Goal: Task Accomplishment & Management: Manage account settings

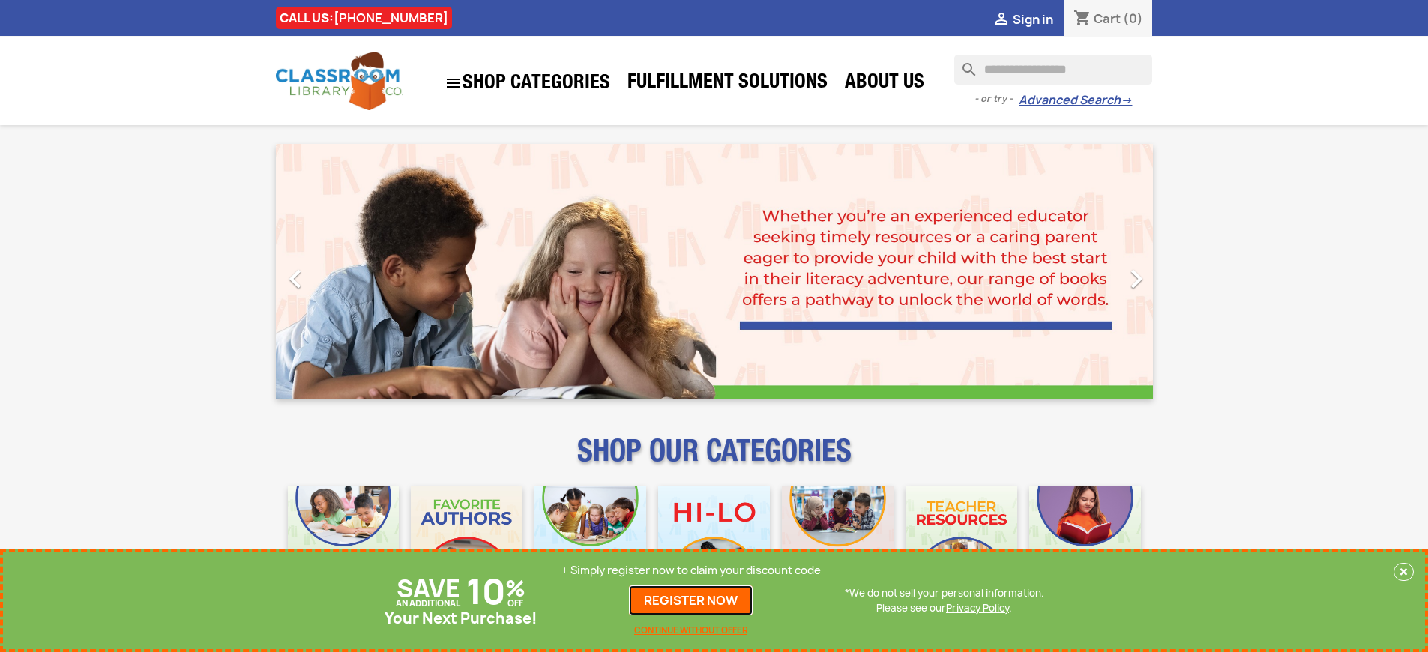
click at [691, 600] on link "REGISTER NOW" at bounding box center [691, 600] width 124 height 30
click at [691, 570] on p "+ Simply register now to claim your discount code" at bounding box center [690, 570] width 259 height 15
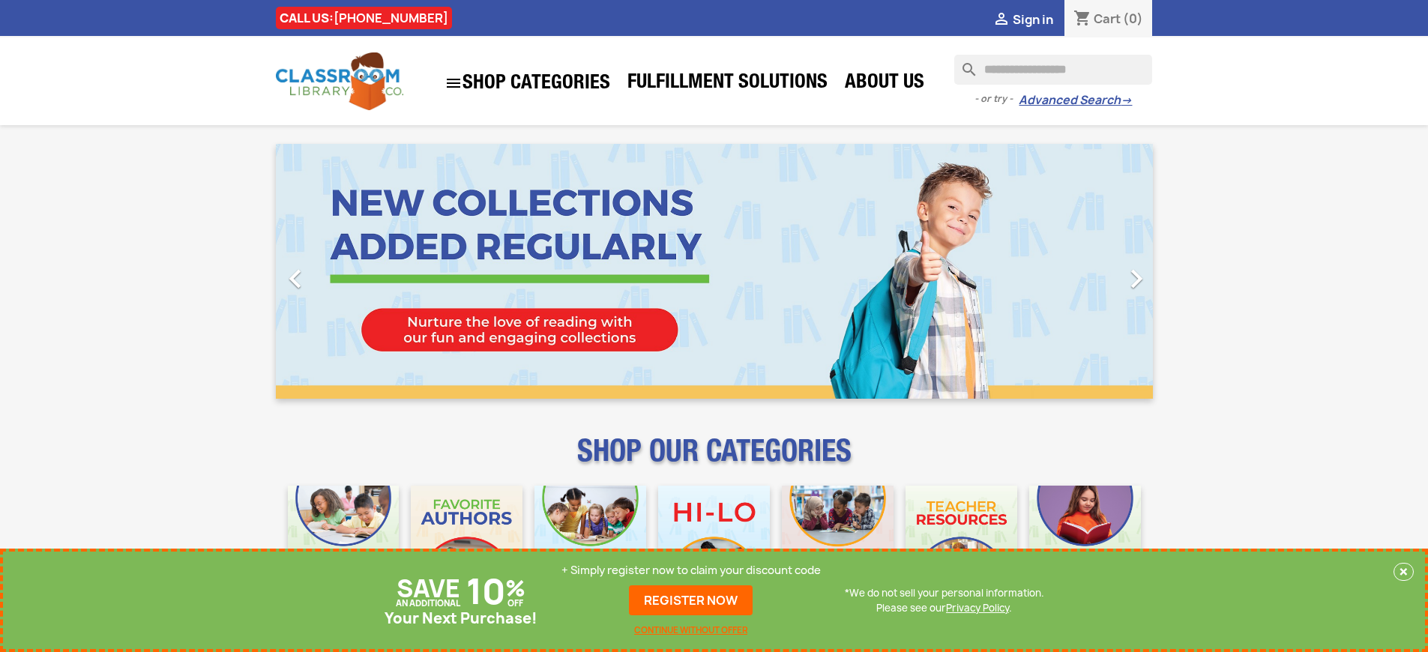
click at [691, 570] on p "+ Simply register now to claim your discount code" at bounding box center [690, 570] width 259 height 15
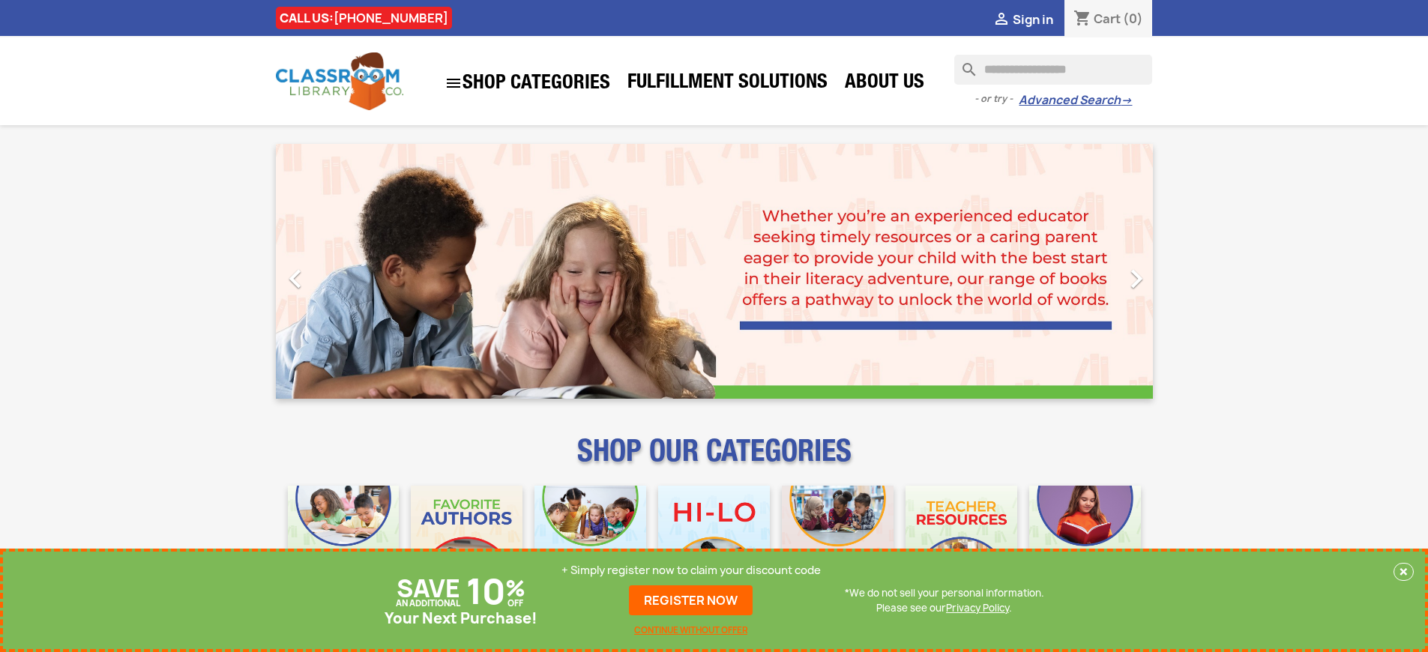
click at [691, 570] on p "+ Simply register now to claim your discount code" at bounding box center [690, 570] width 259 height 15
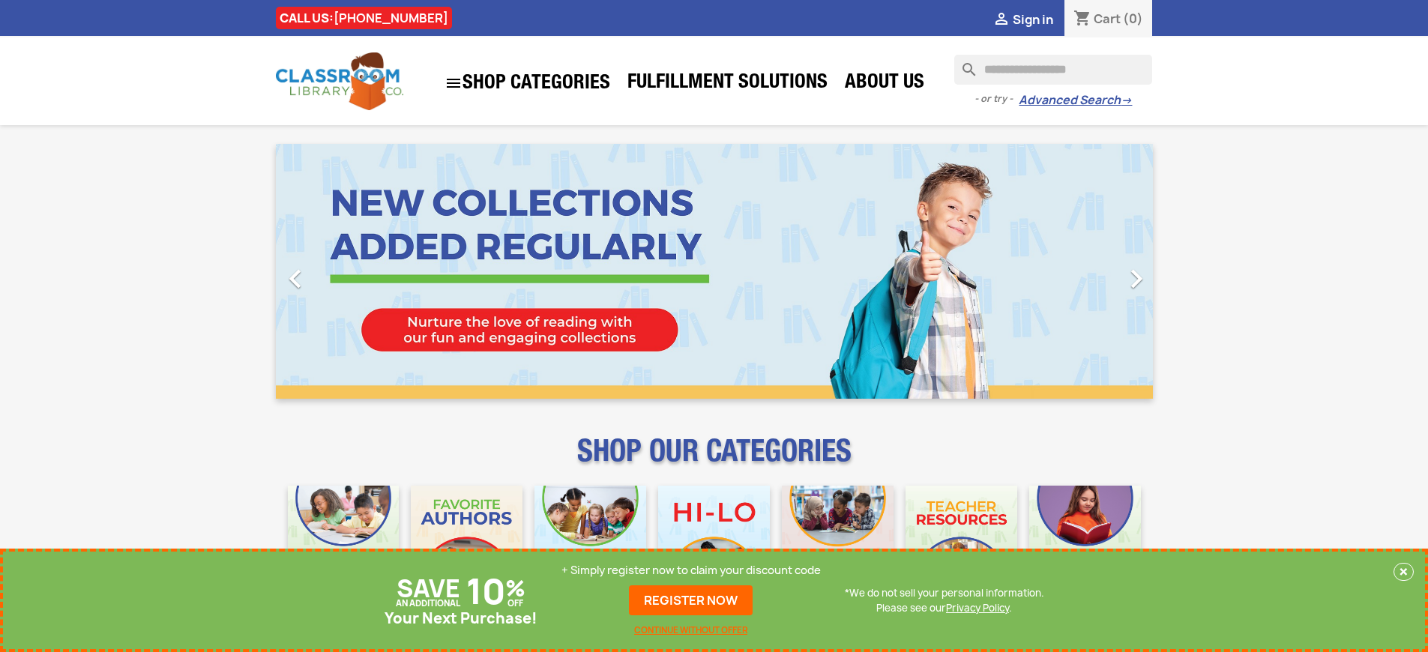
click at [691, 570] on p "+ Simply register now to claim your discount code" at bounding box center [690, 570] width 259 height 15
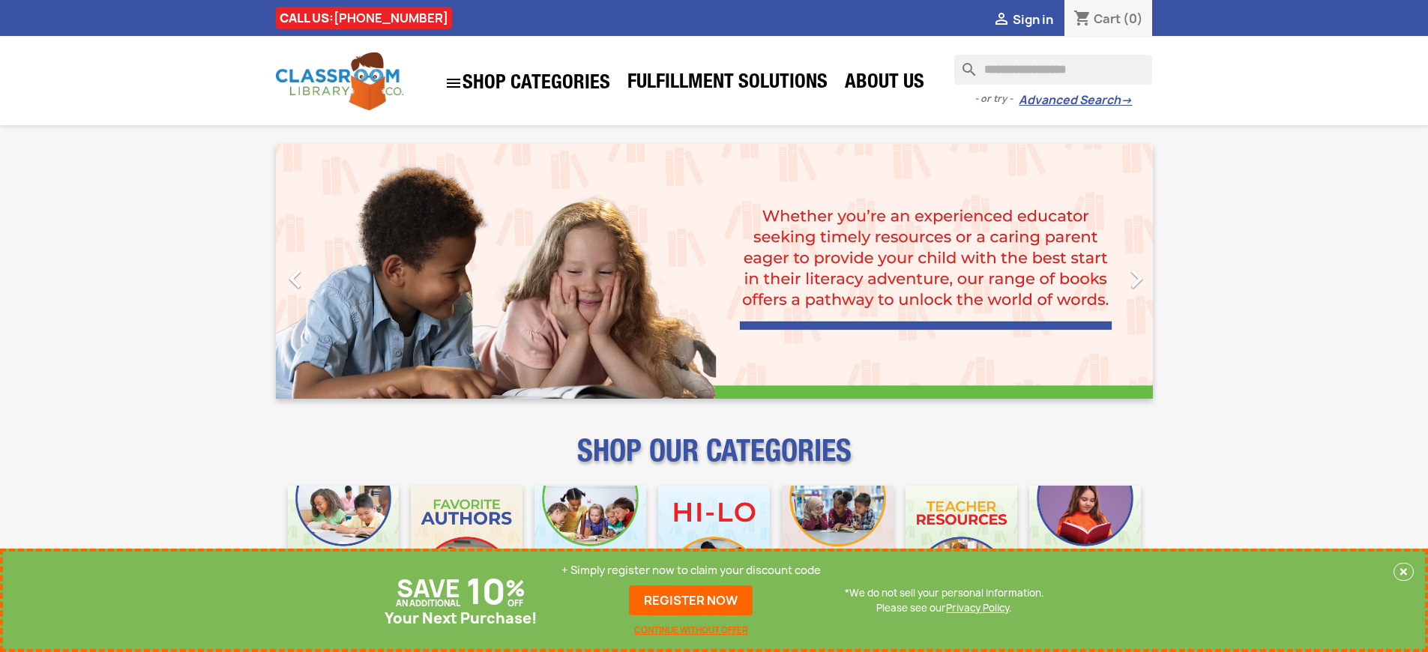
click at [691, 570] on p "+ Simply register now to claim your discount code" at bounding box center [690, 570] width 259 height 15
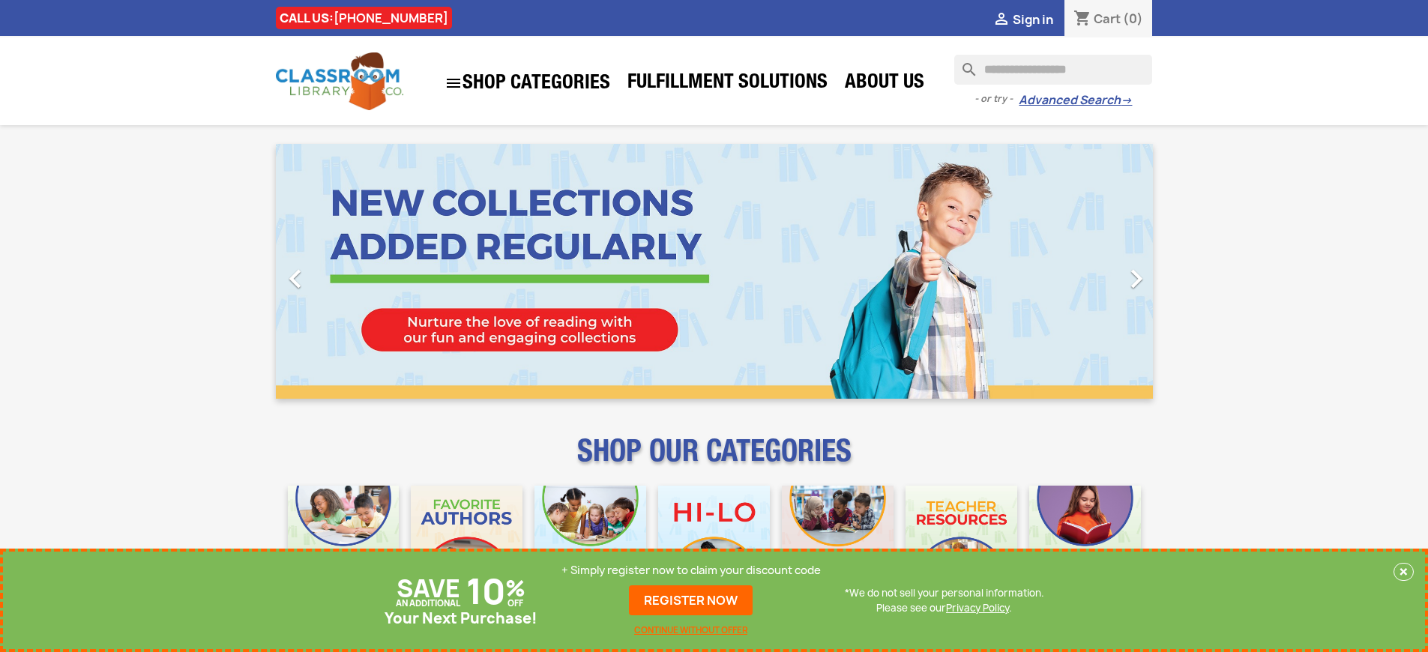
click at [691, 570] on p "+ Simply register now to claim your discount code" at bounding box center [690, 570] width 259 height 15
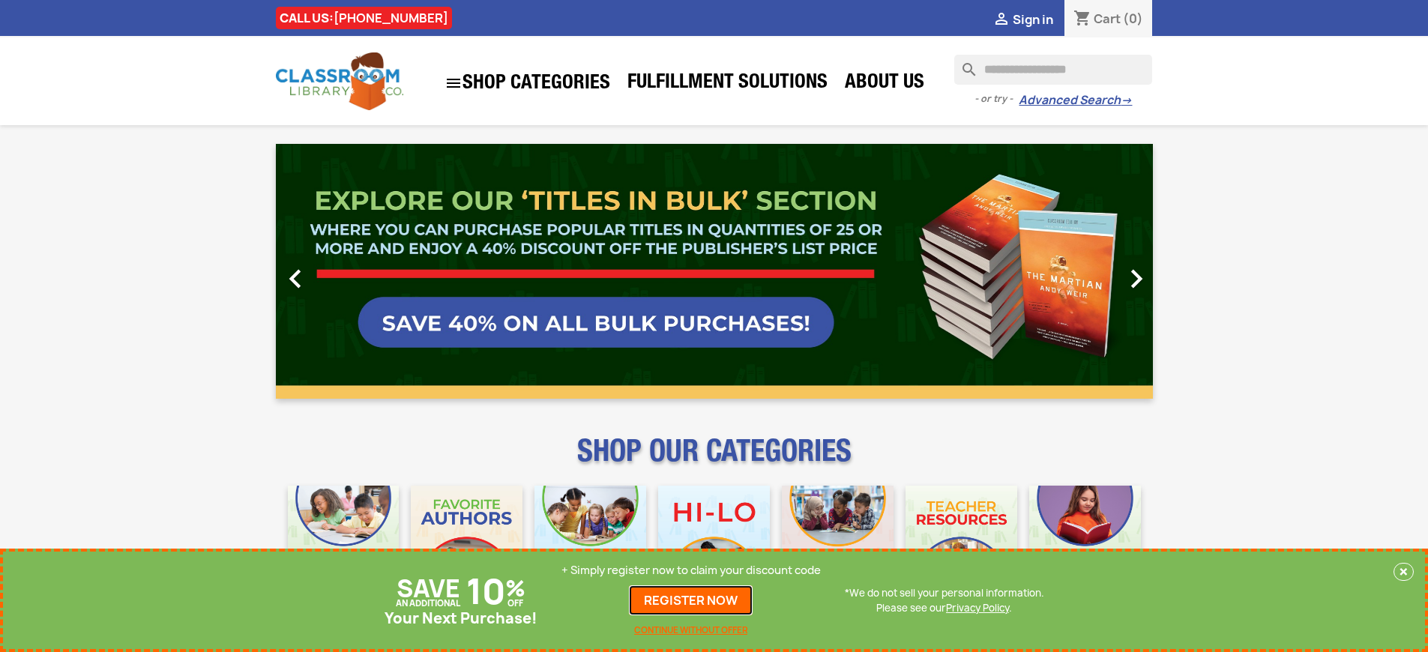
click at [691, 600] on link "REGISTER NOW" at bounding box center [691, 600] width 124 height 30
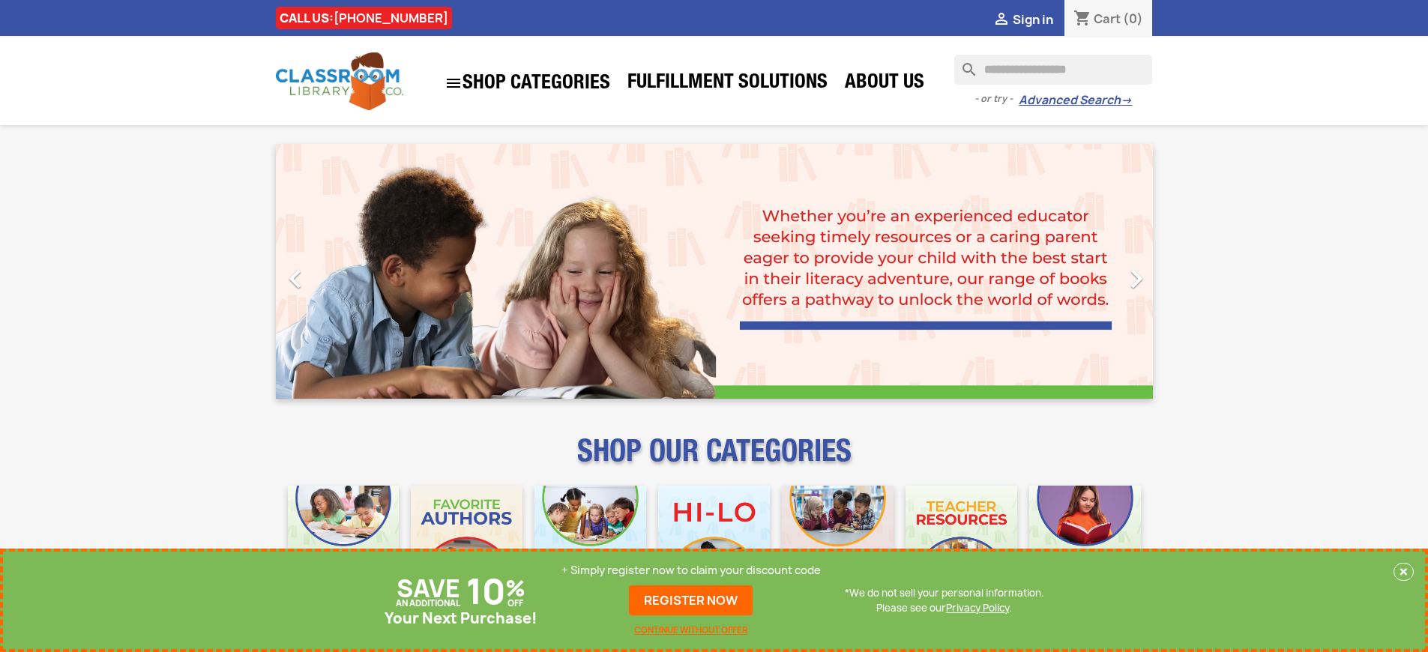
click at [691, 570] on p "+ Simply register now to claim your discount code" at bounding box center [690, 570] width 259 height 15
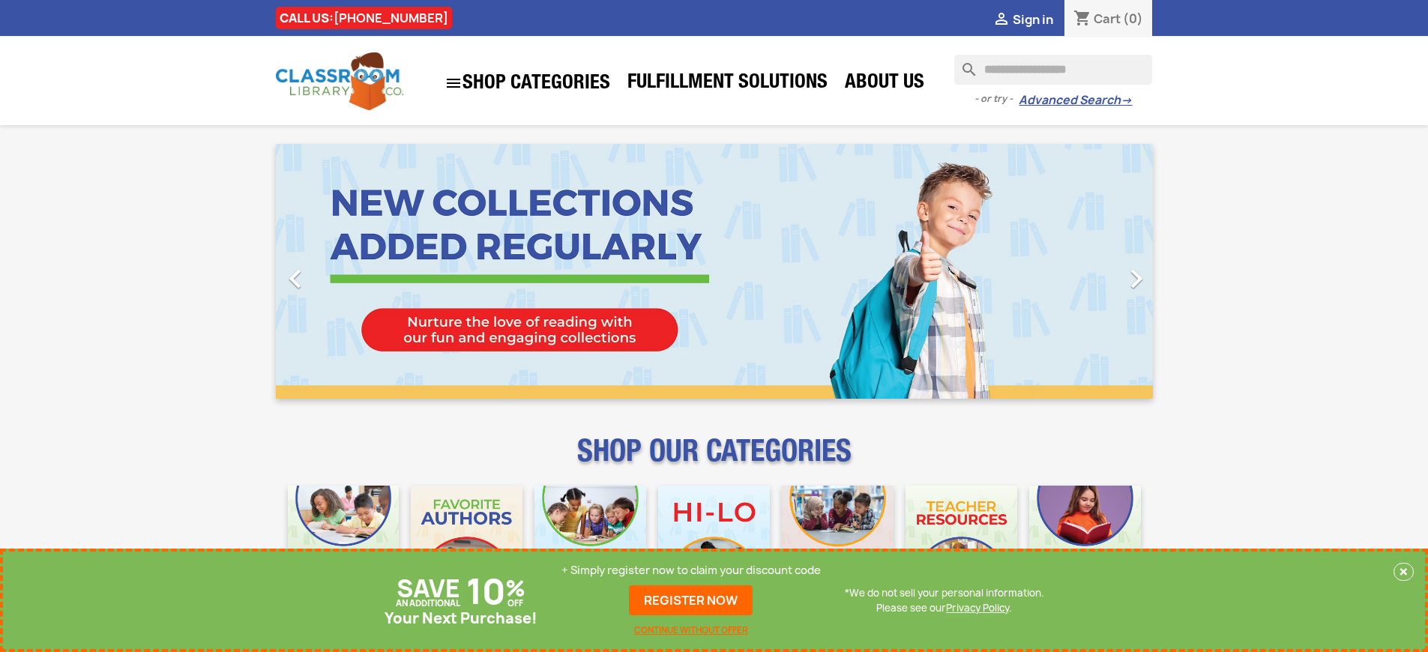
click at [691, 570] on p "+ Simply register now to claim your discount code" at bounding box center [690, 570] width 259 height 15
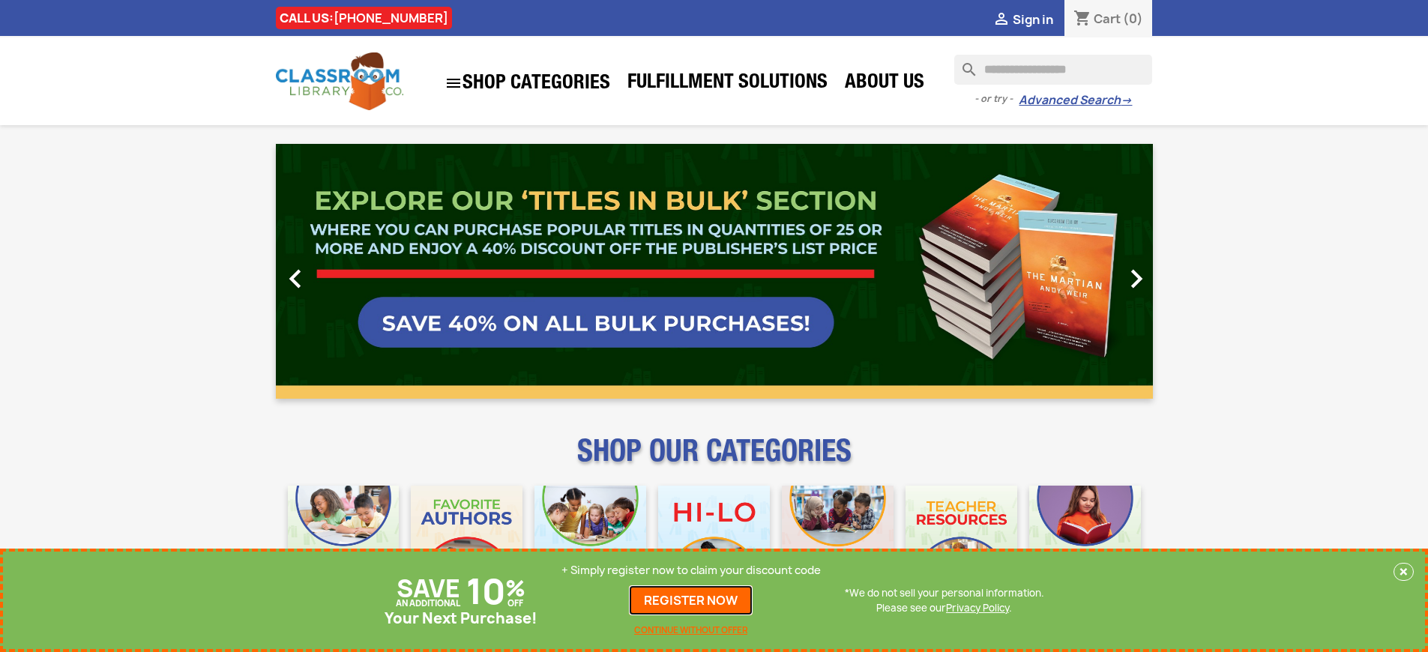
click at [691, 600] on link "REGISTER NOW" at bounding box center [691, 600] width 124 height 30
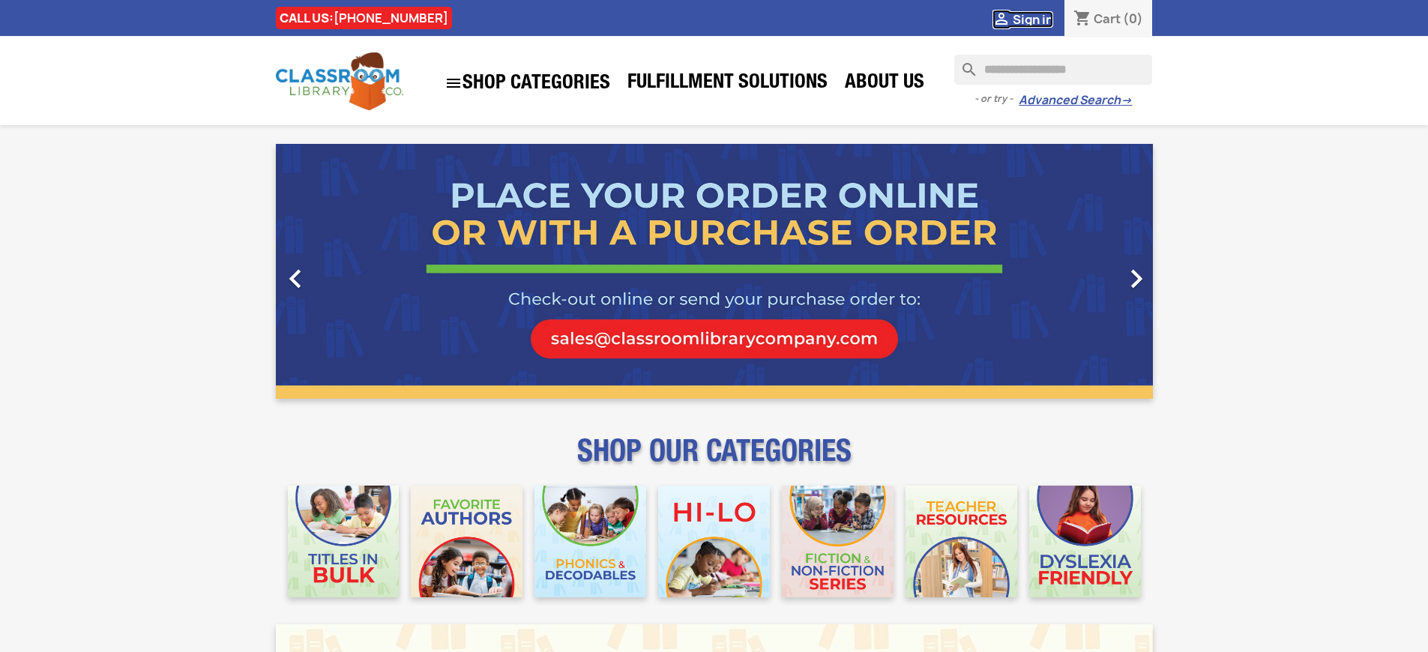
click at [1032, 19] on span "Sign in" at bounding box center [1033, 19] width 40 height 16
